Goal: Information Seeking & Learning: Find contact information

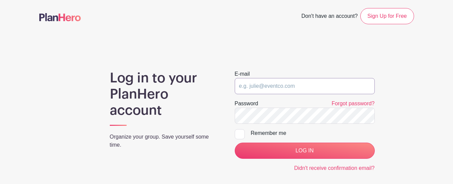
click at [271, 84] on input "email" at bounding box center [305, 86] width 140 height 16
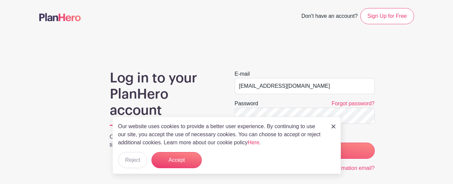
click at [261, 118] on div "Our website uses cookies to provide a better user experience. By continuing to …" at bounding box center [227, 145] width 228 height 57
click at [334, 125] on img at bounding box center [334, 126] width 4 height 4
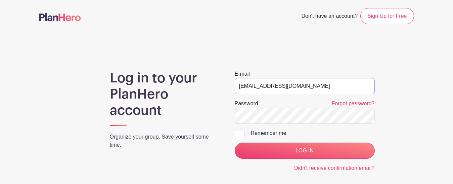
click at [263, 87] on input "education@auburnheights.org" at bounding box center [305, 86] width 140 height 16
type input "[EMAIL_ADDRESS][DOMAIN_NAME]"
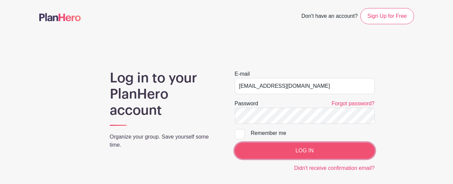
click at [260, 149] on input "LOG IN" at bounding box center [305, 150] width 140 height 16
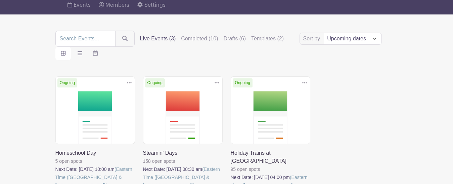
scroll to position [77, 0]
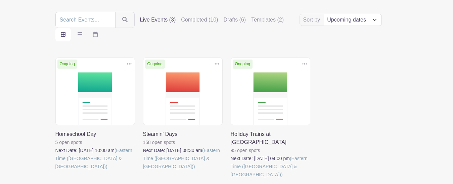
click at [55, 170] on link at bounding box center [55, 170] width 0 height 0
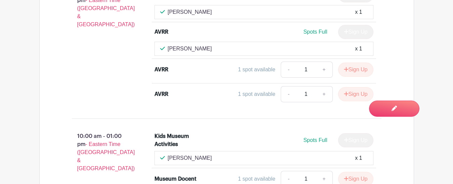
scroll to position [600, 0]
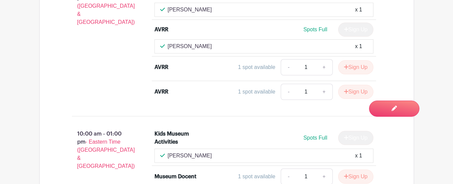
click at [190, 152] on p "[PERSON_NAME]" at bounding box center [190, 156] width 44 height 8
click at [168, 152] on p "[PERSON_NAME]" at bounding box center [190, 156] width 44 height 8
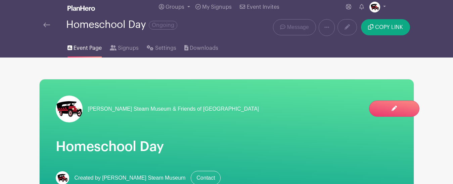
scroll to position [4, 0]
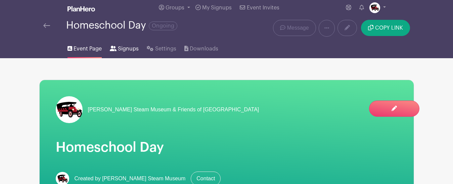
click at [121, 47] on span "Signups" at bounding box center [128, 49] width 21 height 8
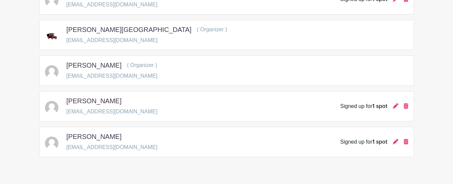
scroll to position [132, 0]
click at [163, 105] on div "[PERSON_NAME] [EMAIL_ADDRESS][DOMAIN_NAME] Signed up for 1 spot" at bounding box center [227, 105] width 364 height 19
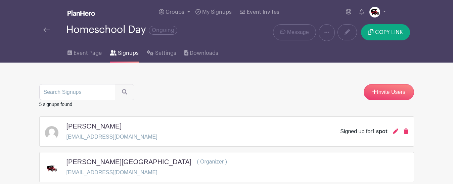
scroll to position [0, 0]
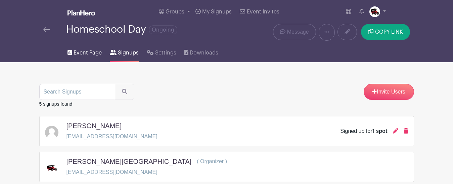
click at [88, 48] on link "Event Page" at bounding box center [85, 52] width 34 height 22
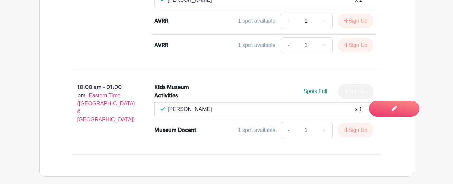
scroll to position [649, 0]
